Goal: Information Seeking & Learning: Check status

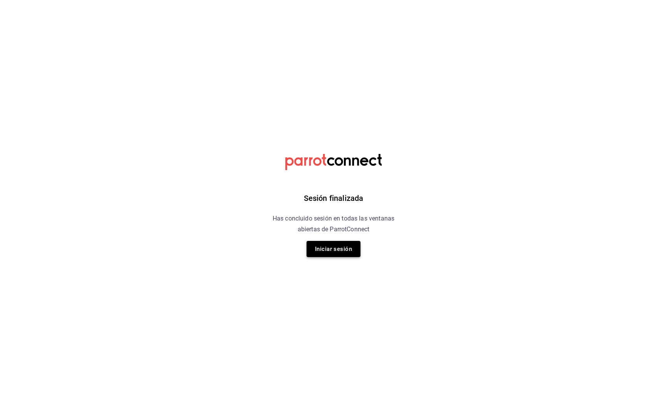
click at [347, 249] on button "Iniciar sesión" at bounding box center [333, 249] width 54 height 16
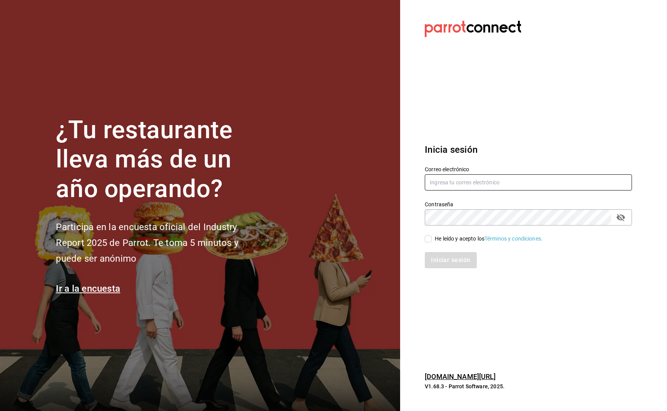
type input "[DOMAIN_NAME][EMAIL_ADDRESS][DOMAIN_NAME]"
click at [429, 238] on input "He leído y acepto los Términos y condiciones." at bounding box center [428, 239] width 7 height 7
checkbox input "true"
click at [447, 257] on button "Iniciar sesión" at bounding box center [451, 260] width 52 height 16
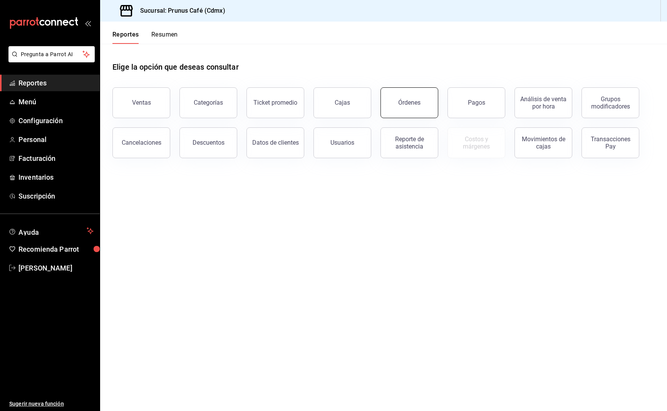
click at [398, 113] on button "Órdenes" at bounding box center [409, 102] width 58 height 31
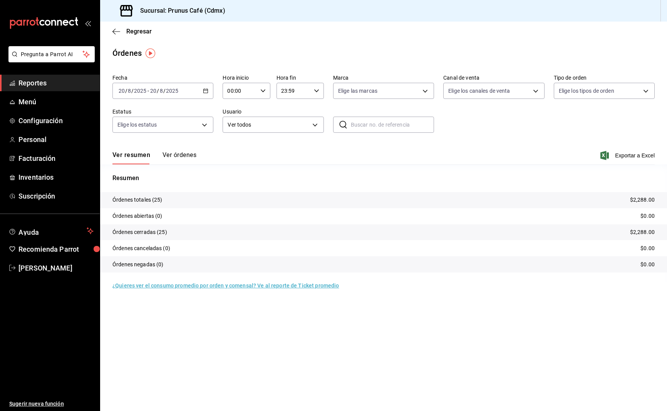
click at [113, 27] on div "Regresar" at bounding box center [383, 32] width 567 height 20
click at [113, 32] on icon "button" at bounding box center [116, 31] width 8 height 0
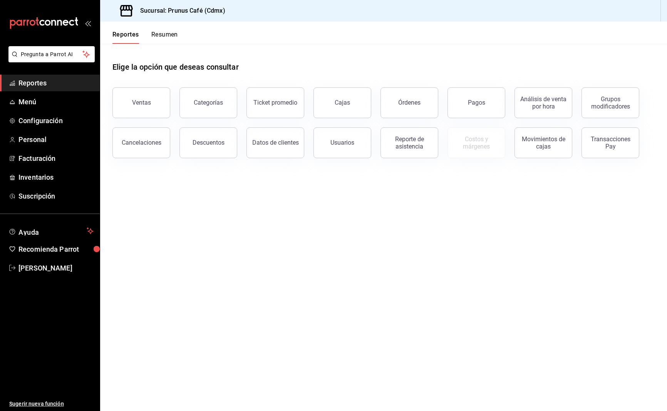
click at [169, 33] on button "Resumen" at bounding box center [164, 37] width 27 height 13
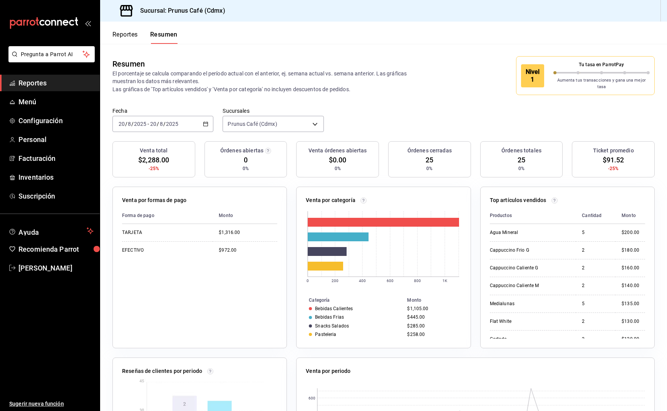
click at [181, 116] on div "[DATE] [DATE] - [DATE] [DATE]" at bounding box center [162, 124] width 101 height 16
click at [324, 95] on div "Resumen El porcentaje se calcula comparando el período actual con el anterior, …" at bounding box center [383, 76] width 567 height 64
